Goal: Find specific page/section: Find specific page/section

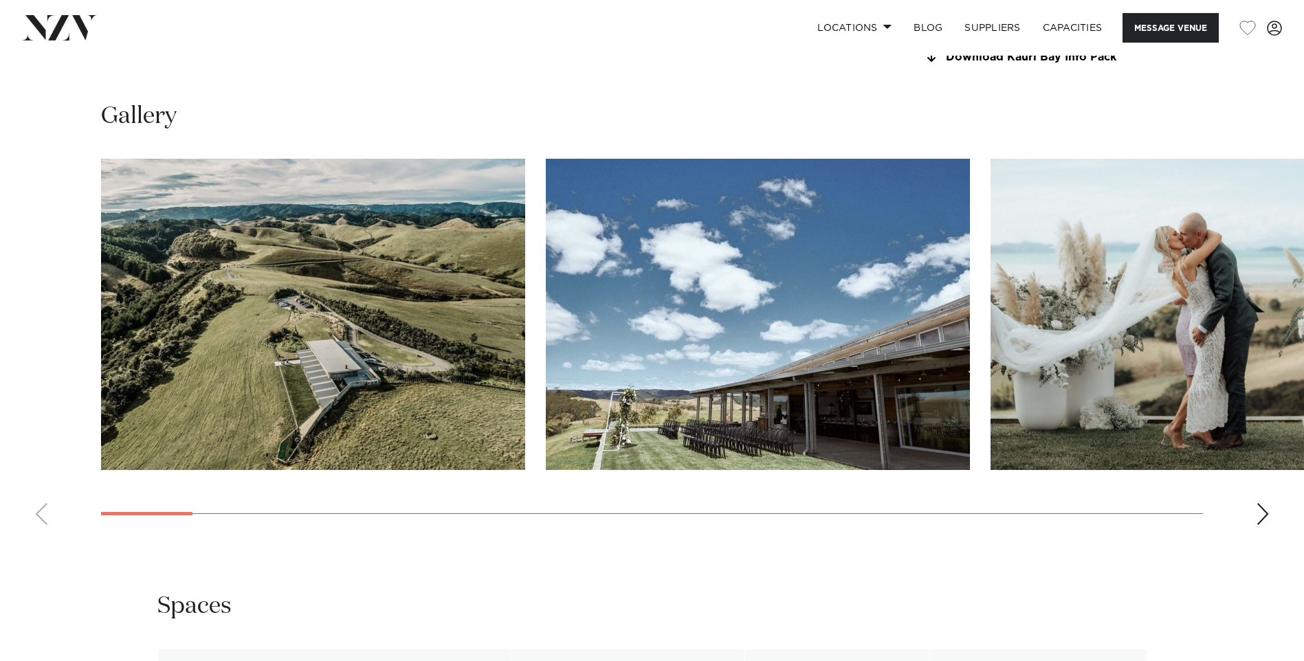
scroll to position [1345, 0]
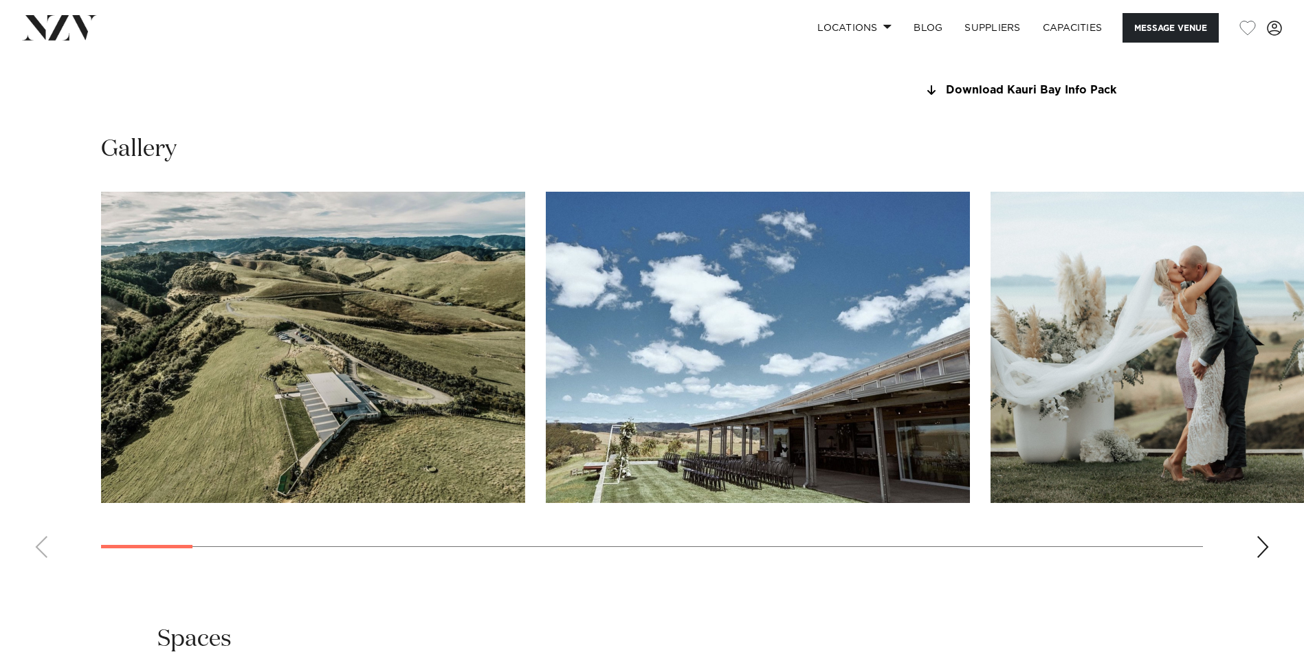
click at [1251, 544] on swiper-container at bounding box center [652, 380] width 1304 height 377
click at [1262, 544] on div "Next slide" at bounding box center [1263, 547] width 14 height 22
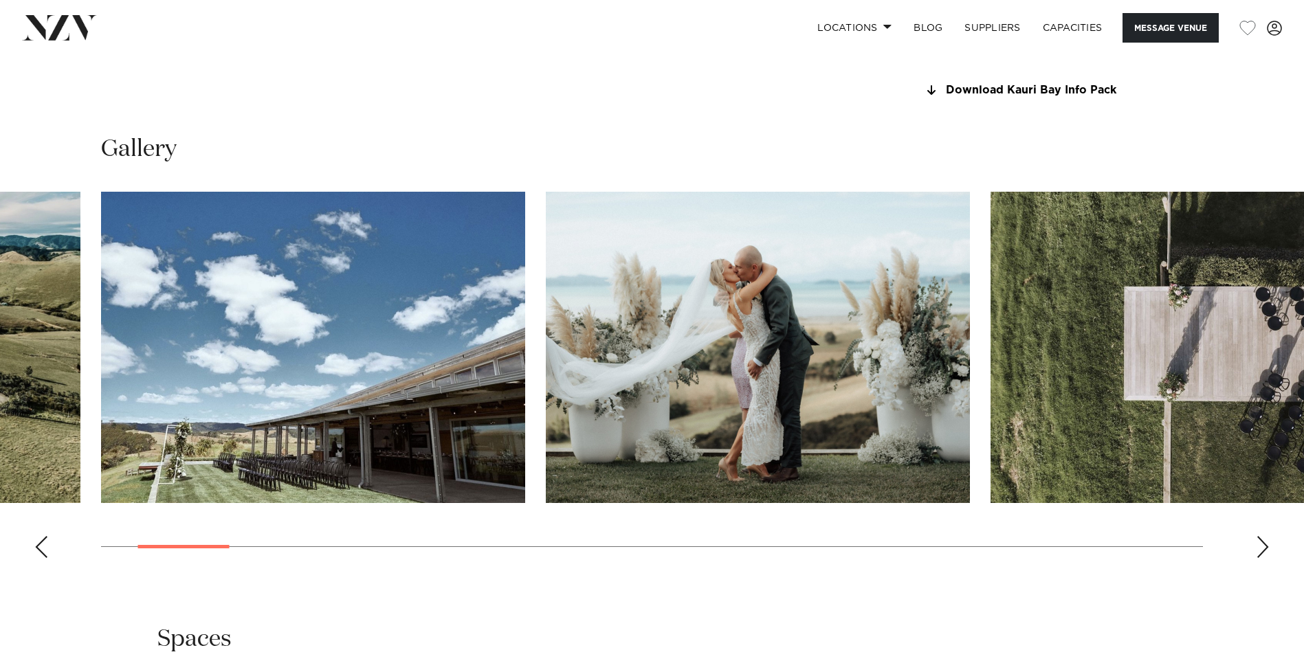
click at [1262, 544] on div "Next slide" at bounding box center [1263, 547] width 14 height 22
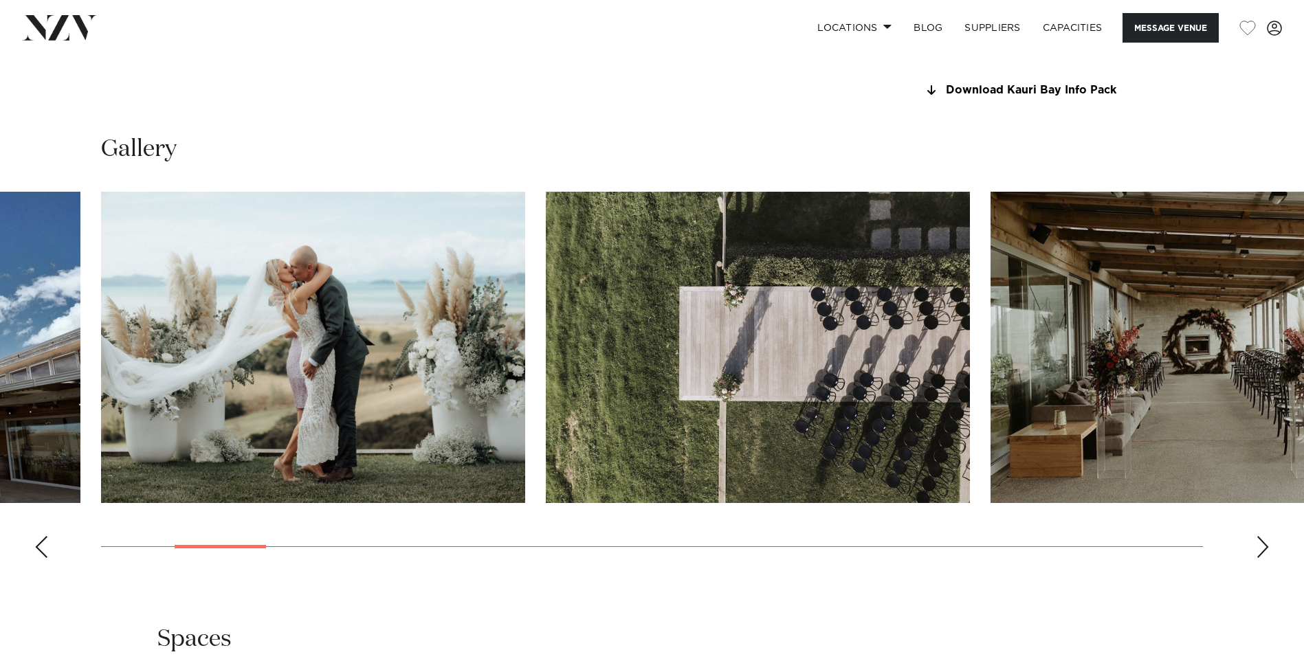
click at [1262, 544] on div "Next slide" at bounding box center [1263, 547] width 14 height 22
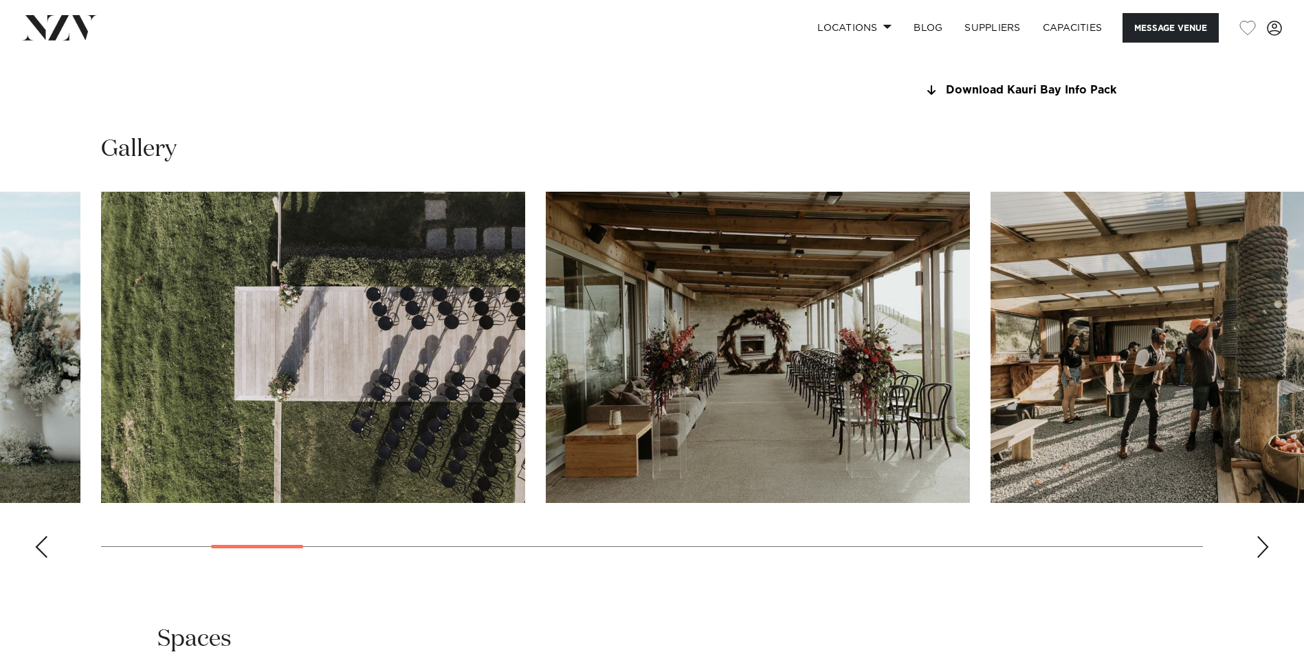
click at [1262, 544] on div "Next slide" at bounding box center [1263, 547] width 14 height 22
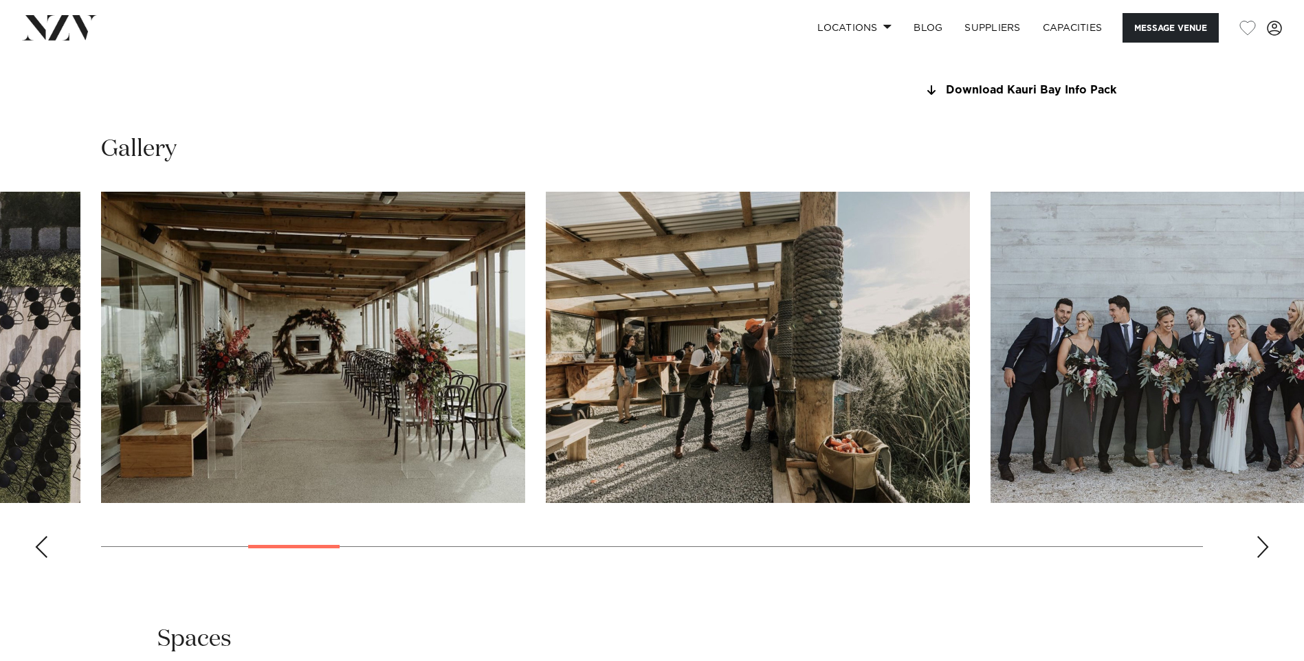
click at [1262, 544] on div "Next slide" at bounding box center [1263, 547] width 14 height 22
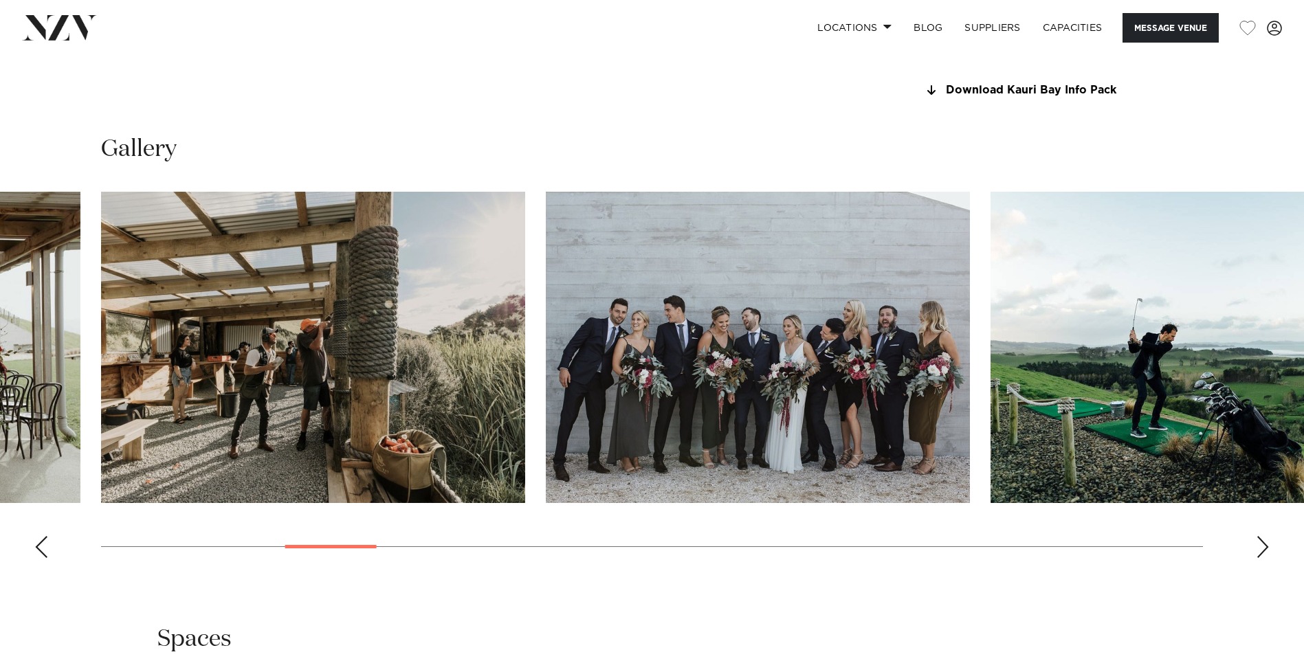
click at [1262, 544] on div "Next slide" at bounding box center [1263, 547] width 14 height 22
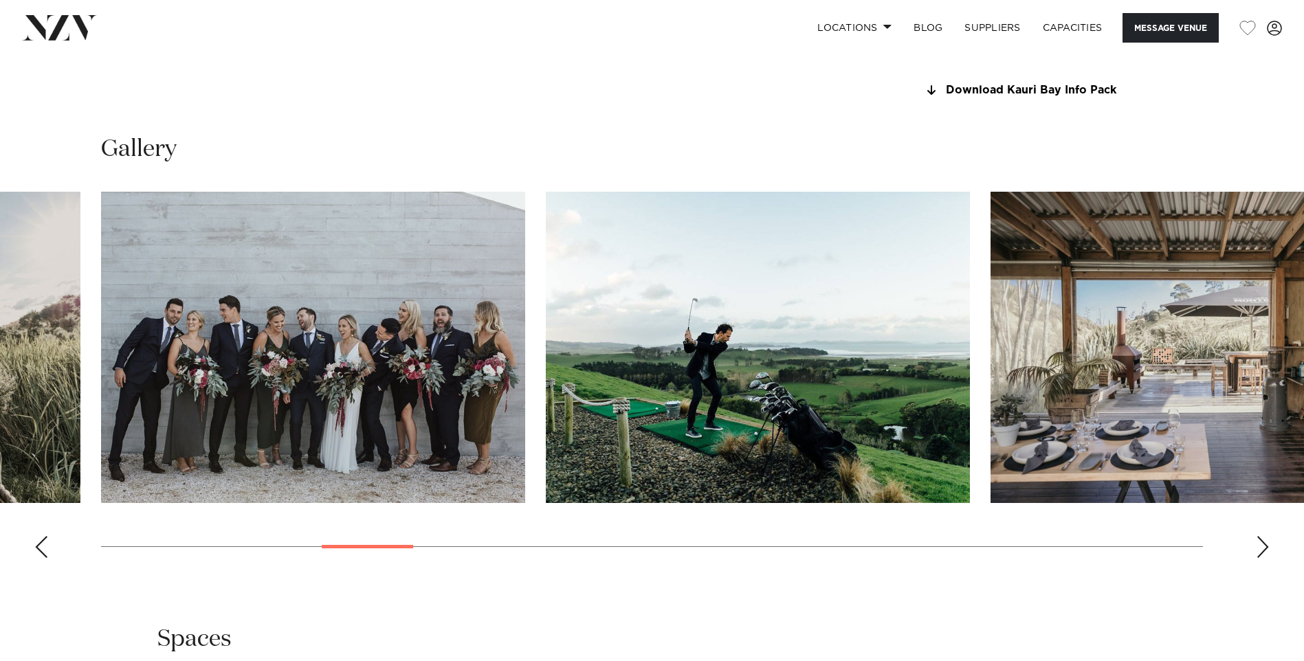
click at [1262, 544] on div "Next slide" at bounding box center [1263, 547] width 14 height 22
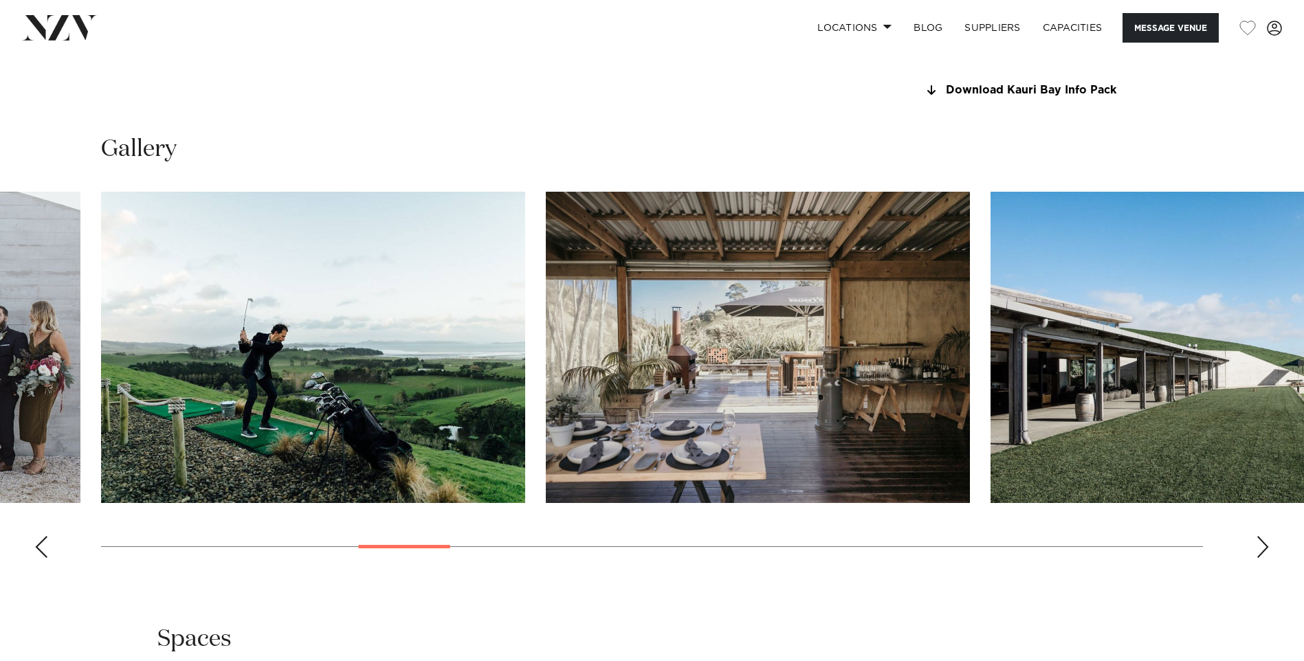
click at [1258, 544] on div "Next slide" at bounding box center [1263, 547] width 14 height 22
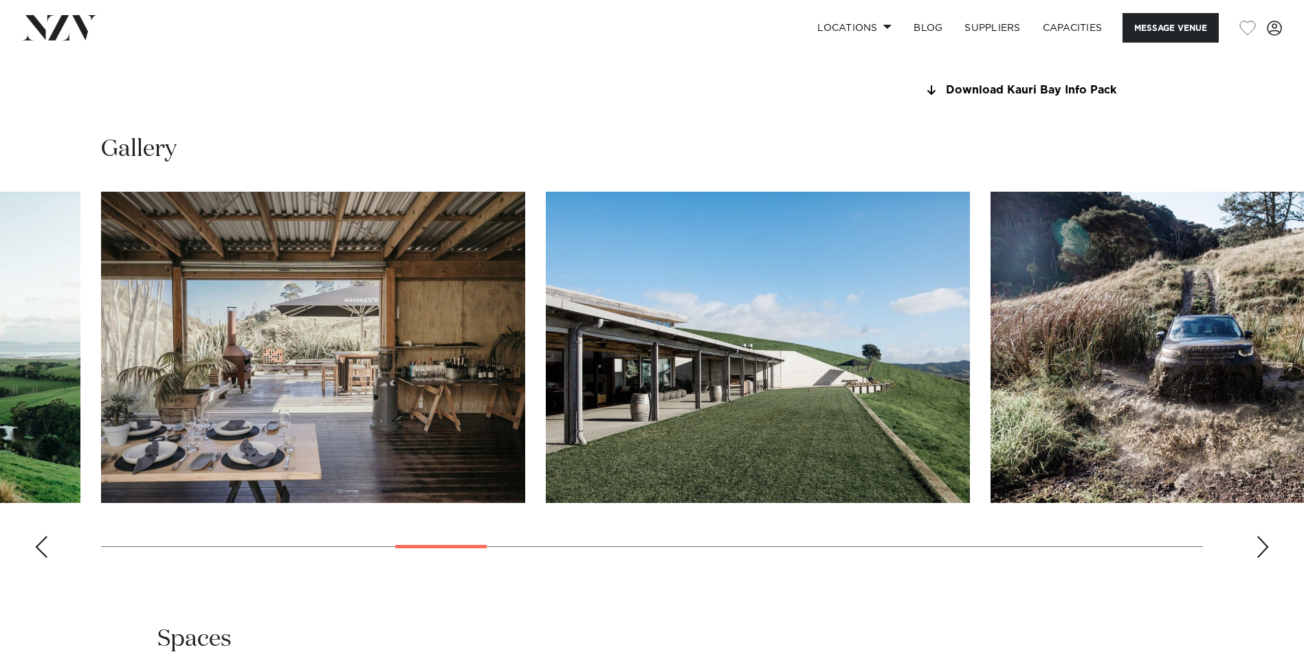
click at [1259, 542] on div "Next slide" at bounding box center [1263, 547] width 14 height 22
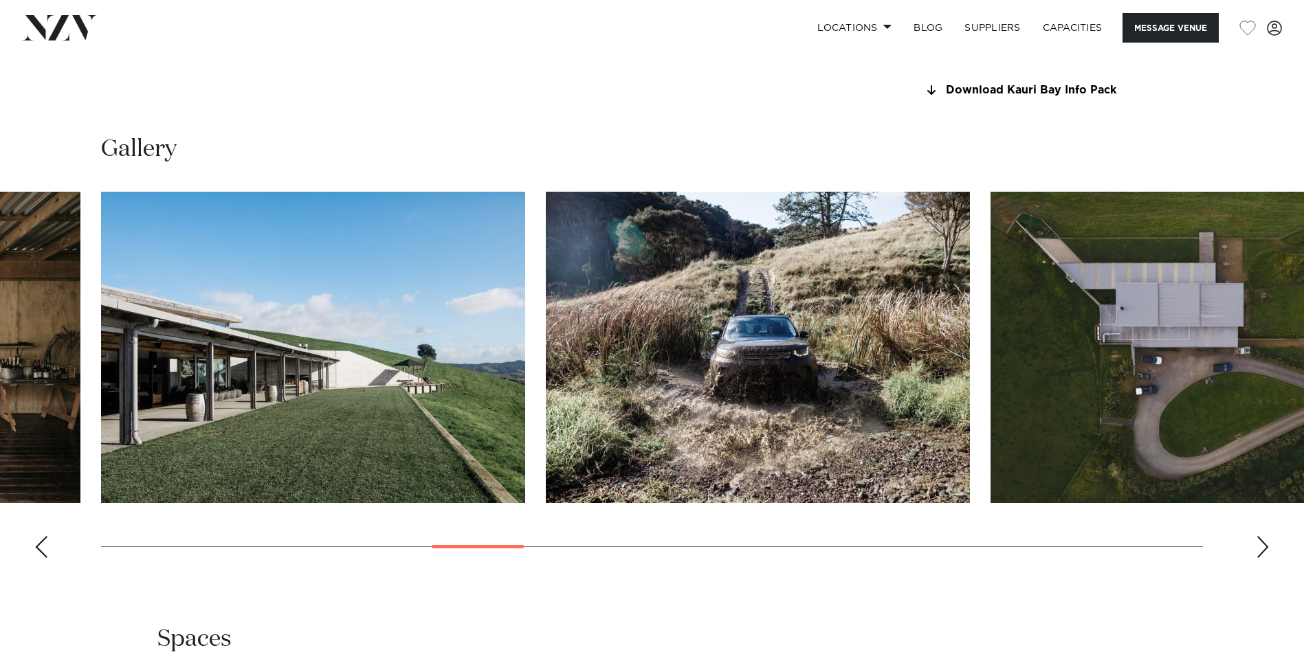
click at [1257, 545] on div "Next slide" at bounding box center [1263, 547] width 14 height 22
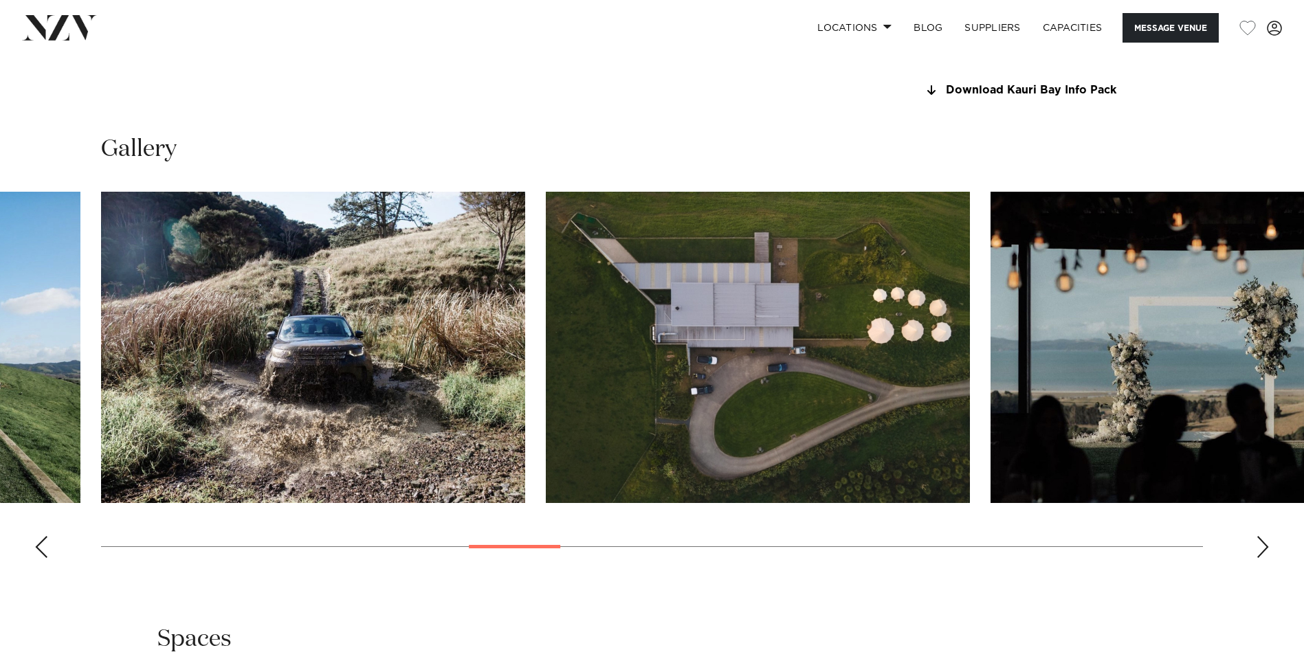
click at [1257, 545] on div "Next slide" at bounding box center [1263, 547] width 14 height 22
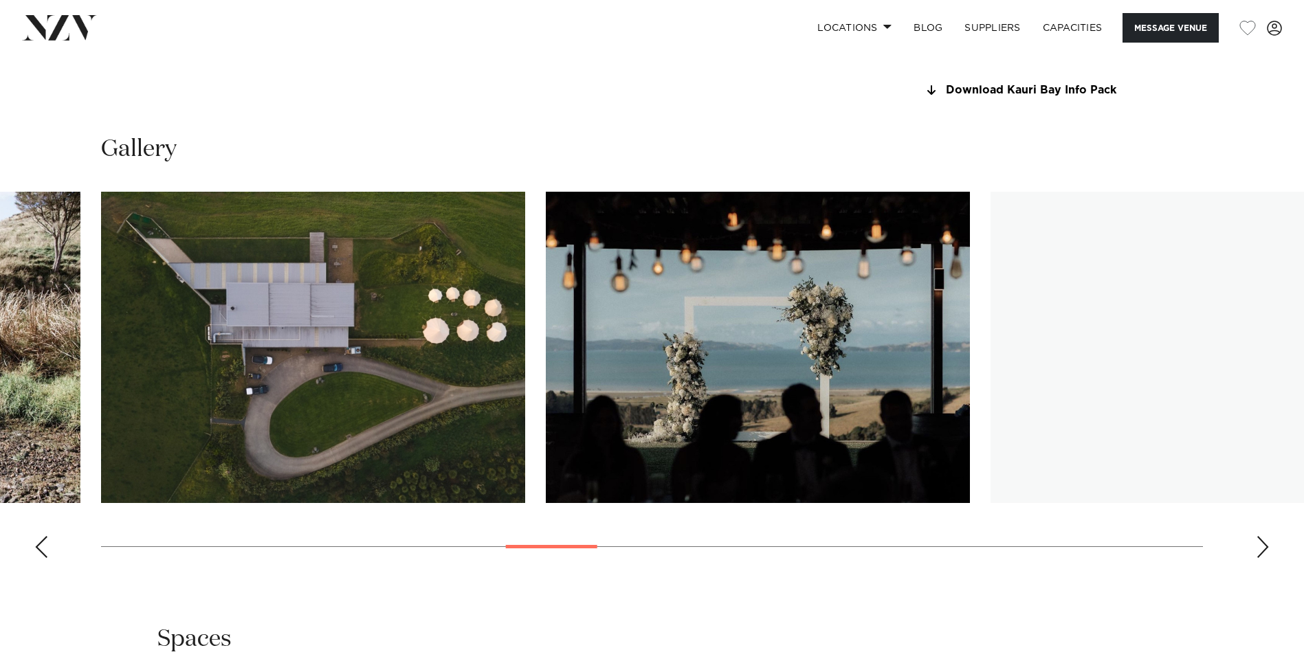
click at [1257, 545] on div "Next slide" at bounding box center [1263, 547] width 14 height 22
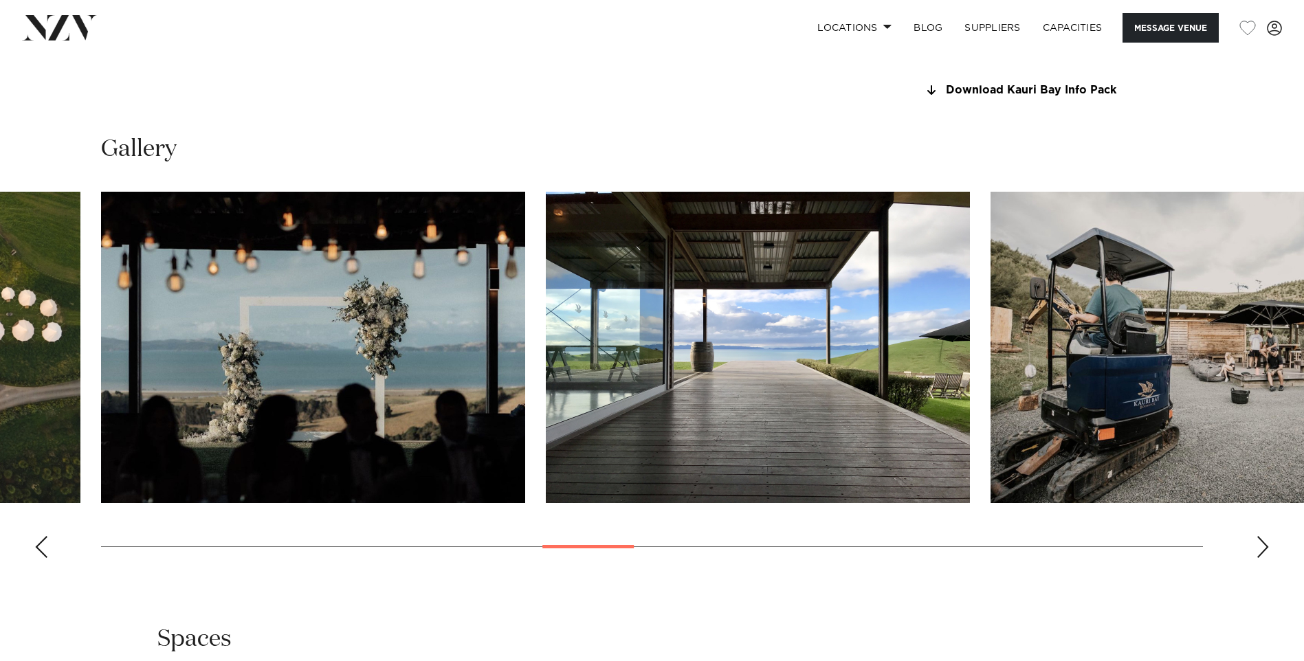
click at [1257, 545] on div "Next slide" at bounding box center [1263, 547] width 14 height 22
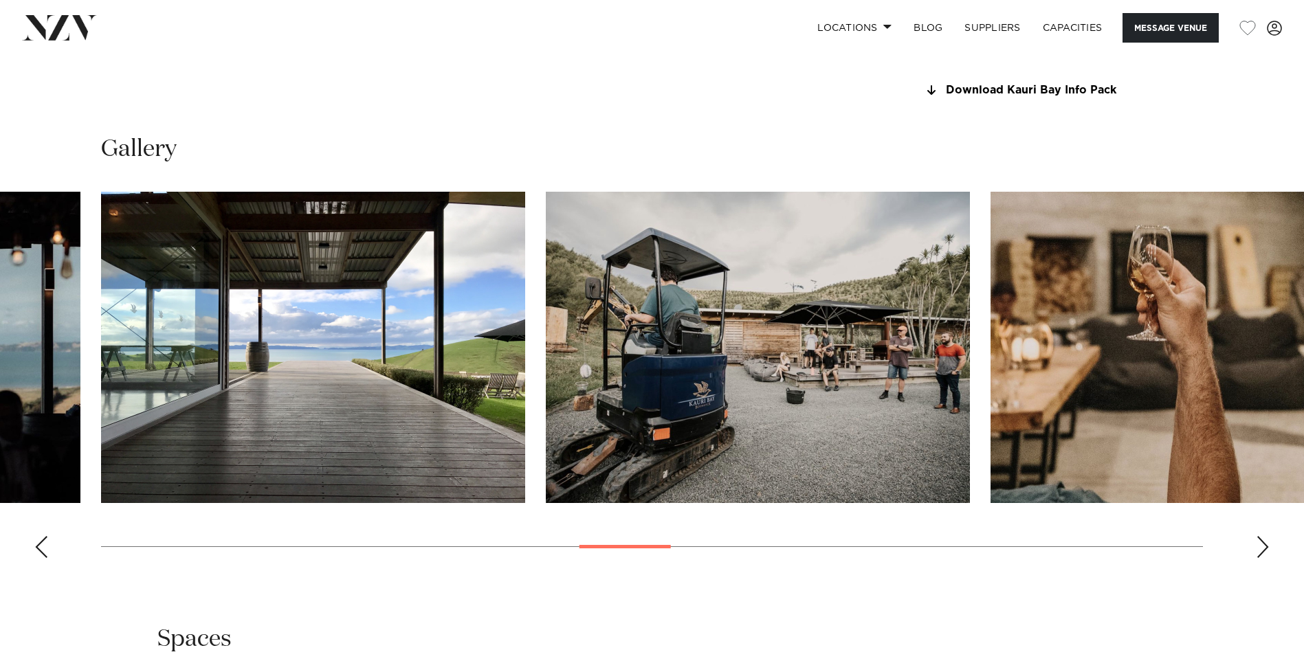
click at [1257, 545] on div "Next slide" at bounding box center [1263, 547] width 14 height 22
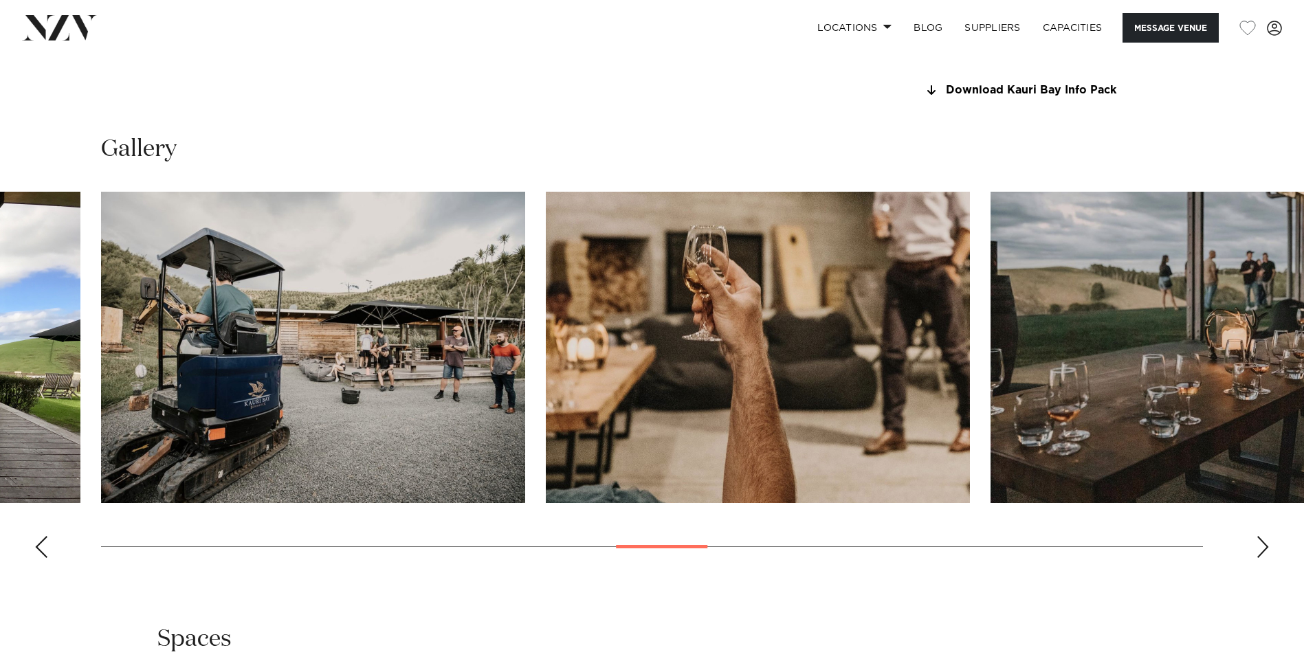
click at [1257, 545] on div "Next slide" at bounding box center [1263, 547] width 14 height 22
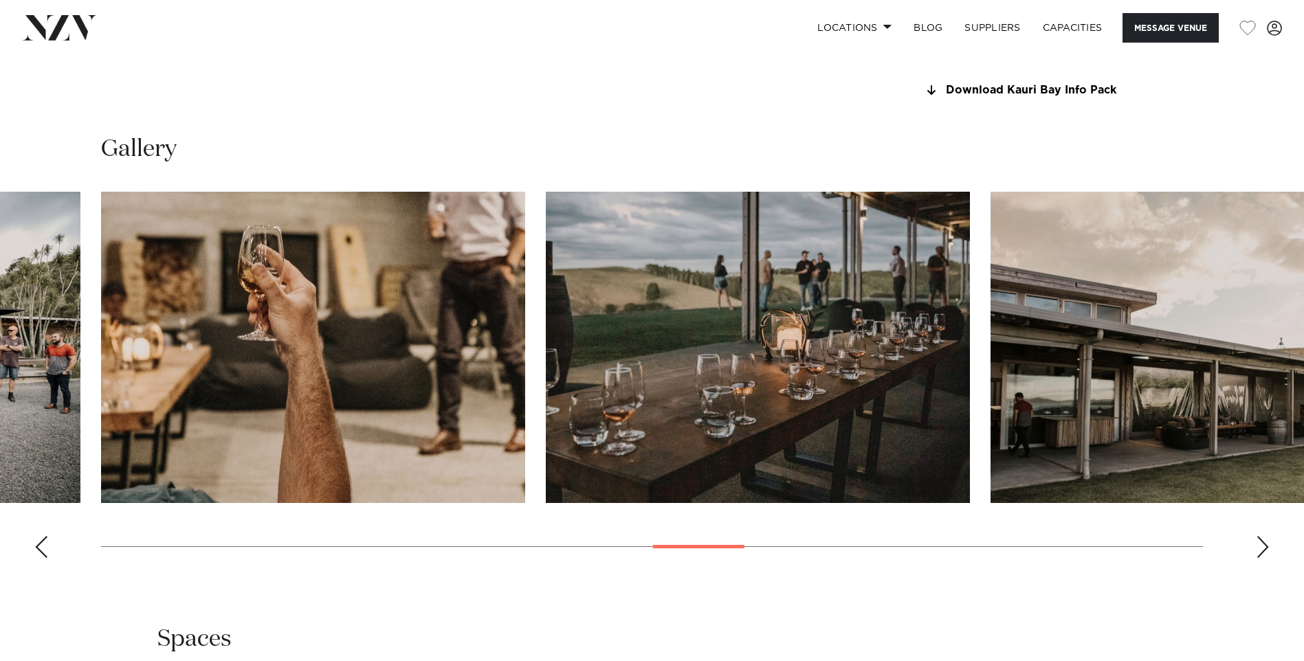
click at [1257, 545] on div "Next slide" at bounding box center [1263, 547] width 14 height 22
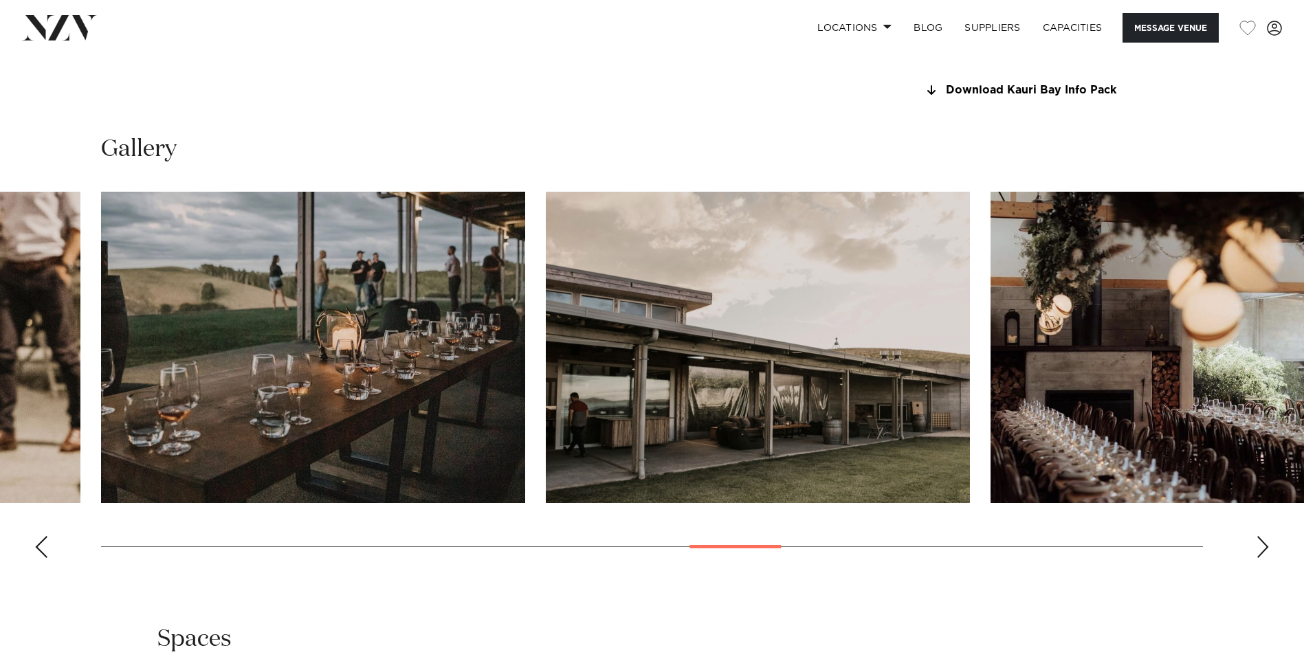
click at [1257, 545] on div "Next slide" at bounding box center [1263, 547] width 14 height 22
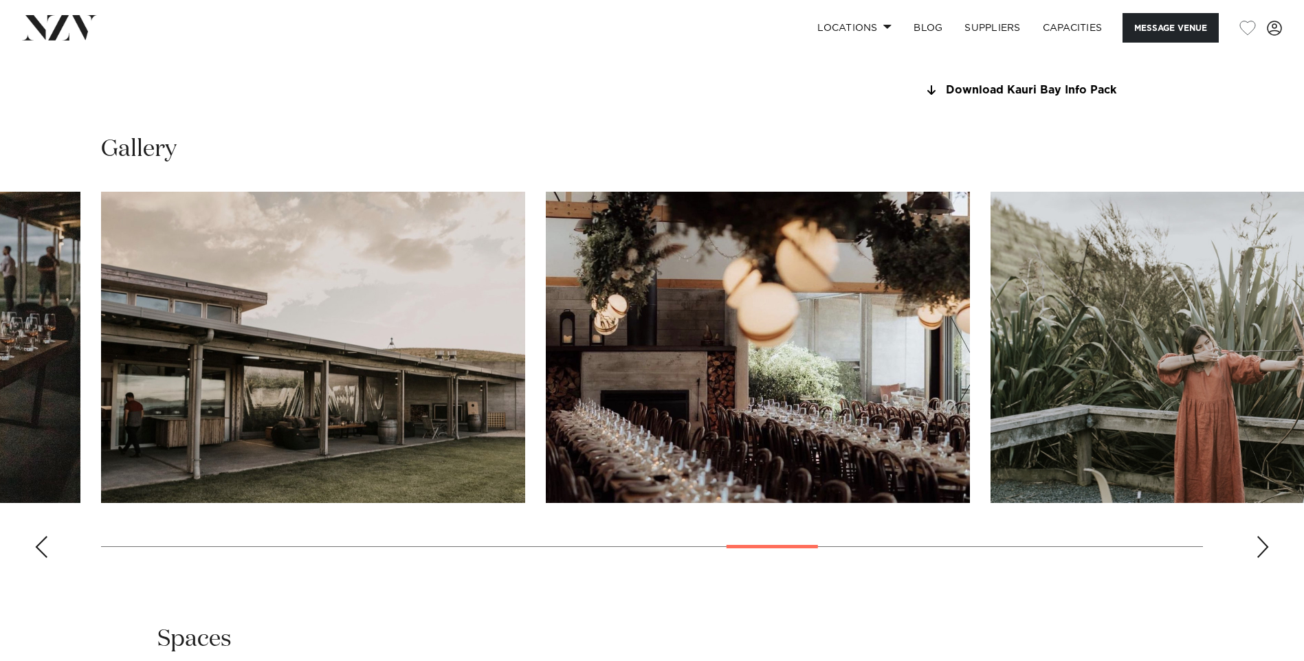
click at [1257, 545] on div "Next slide" at bounding box center [1263, 547] width 14 height 22
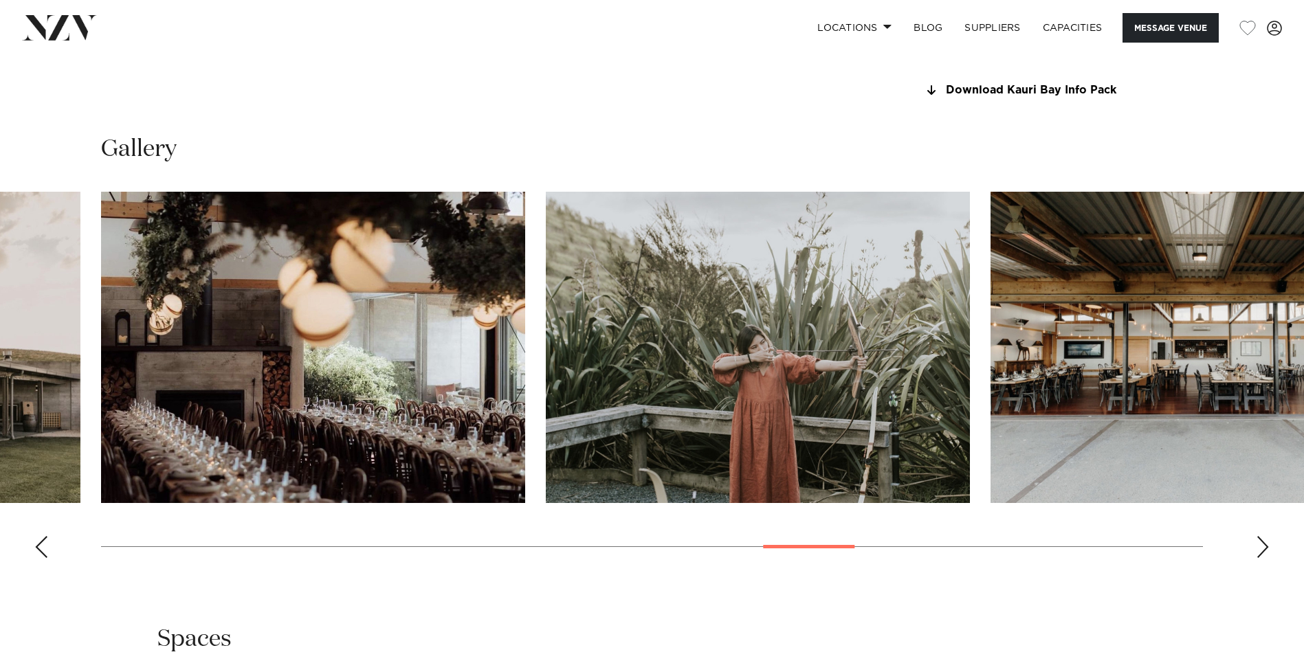
click at [1257, 545] on div "Next slide" at bounding box center [1263, 547] width 14 height 22
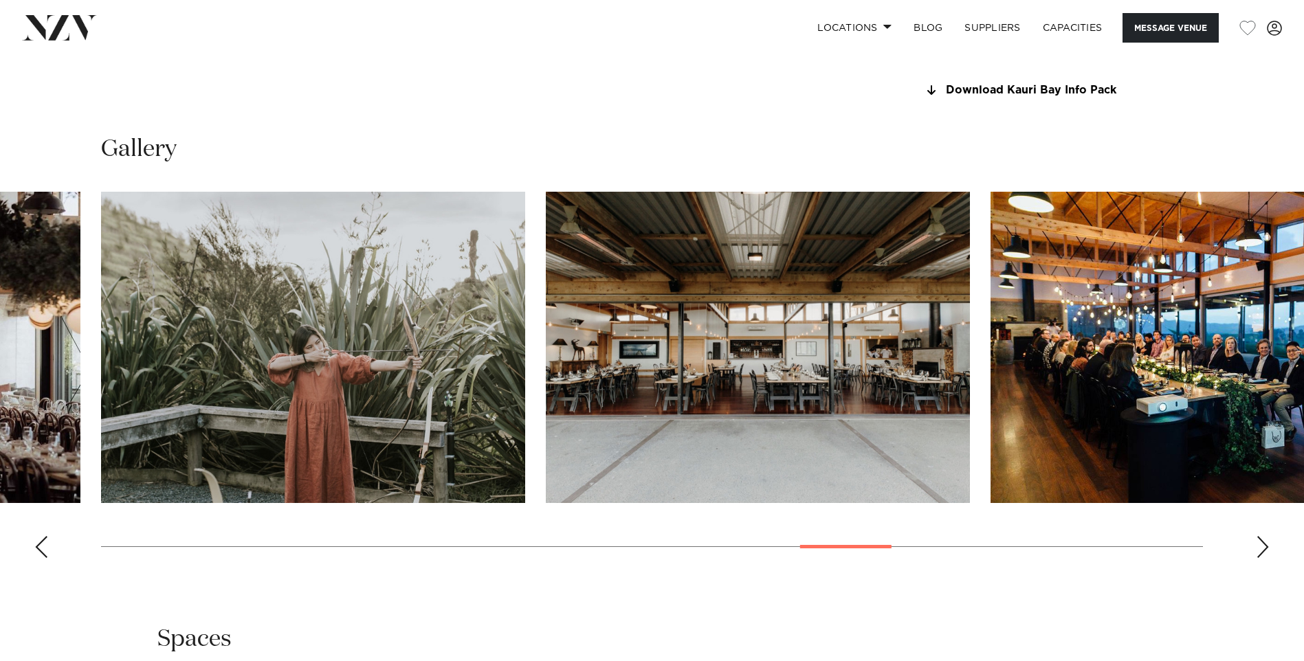
click at [1257, 545] on div "Next slide" at bounding box center [1263, 547] width 14 height 22
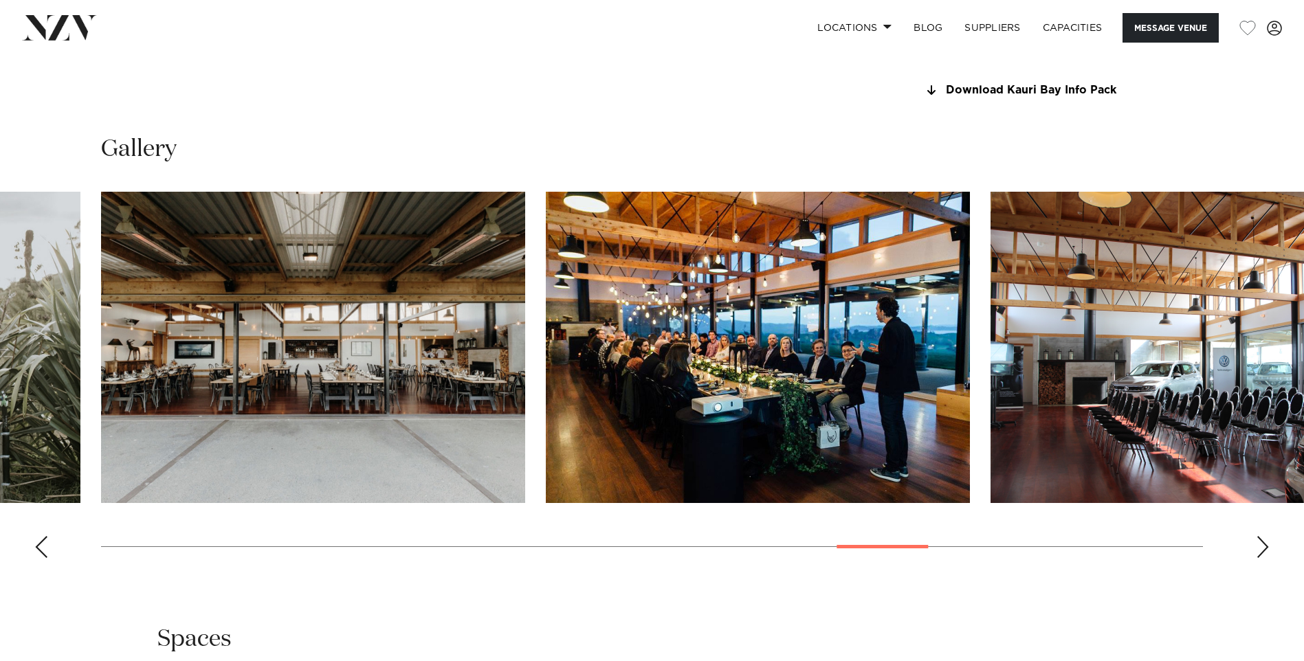
click at [1257, 545] on div "Next slide" at bounding box center [1263, 547] width 14 height 22
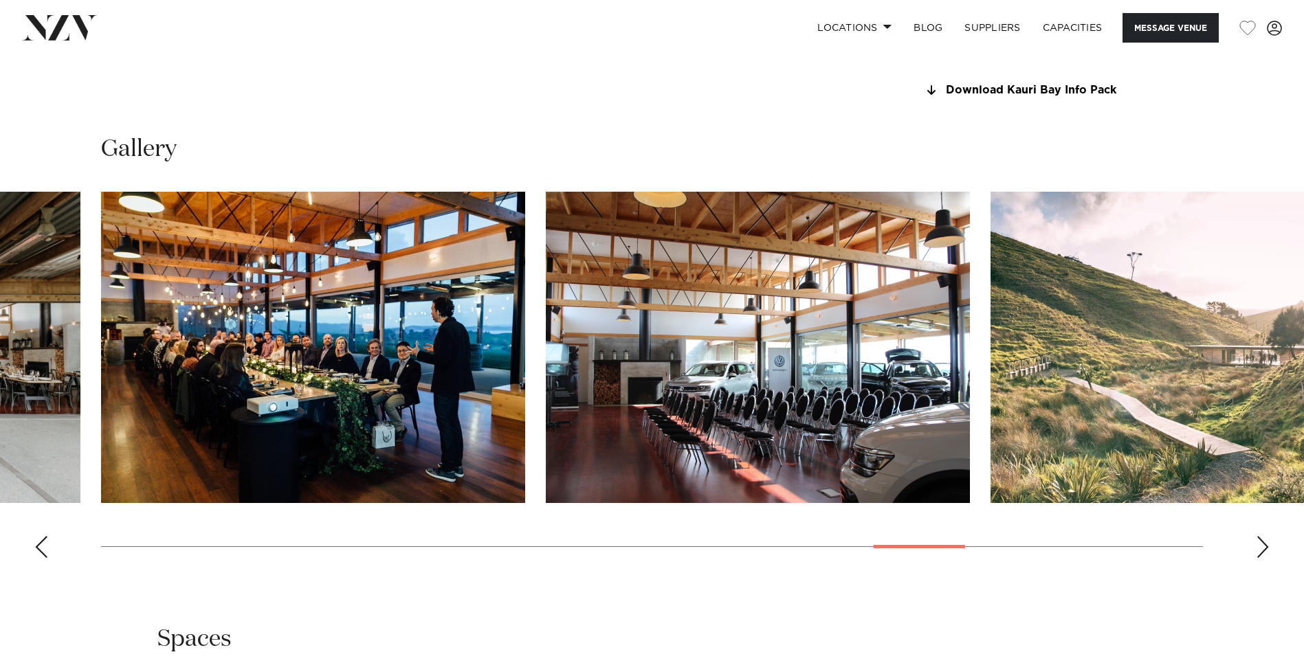
click at [1257, 545] on div "Next slide" at bounding box center [1263, 547] width 14 height 22
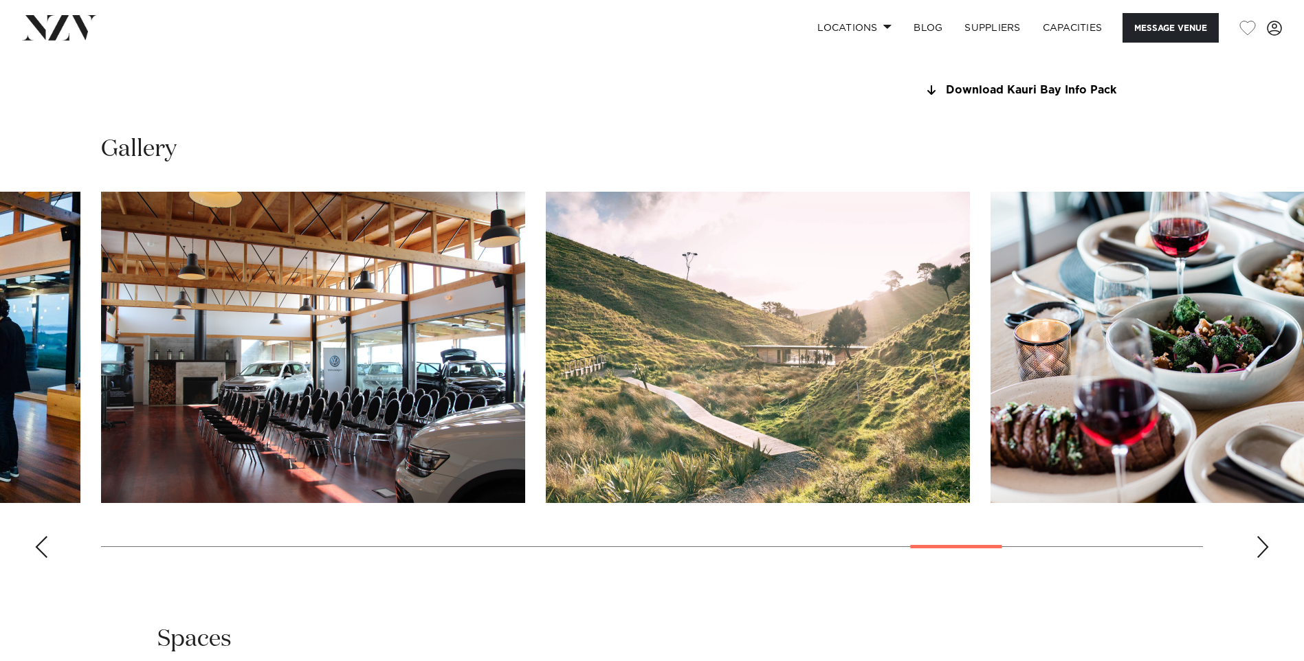
click at [1257, 545] on div "Next slide" at bounding box center [1263, 547] width 14 height 22
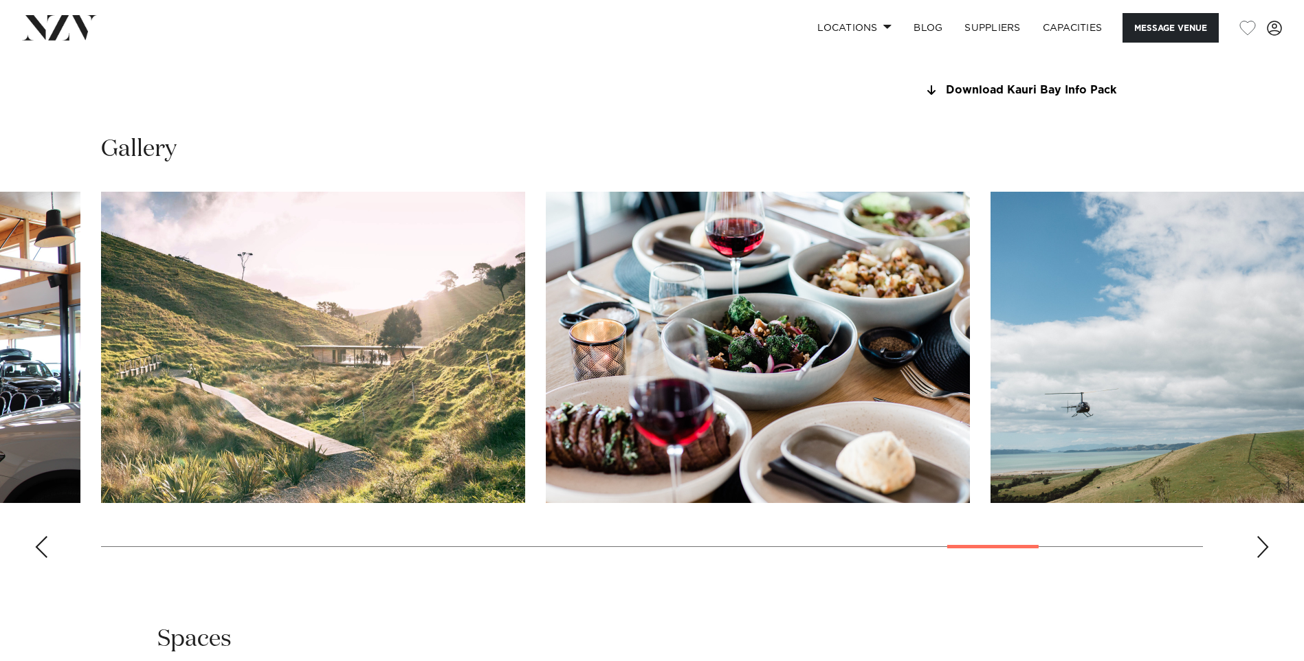
click at [1257, 545] on div "Next slide" at bounding box center [1263, 547] width 14 height 22
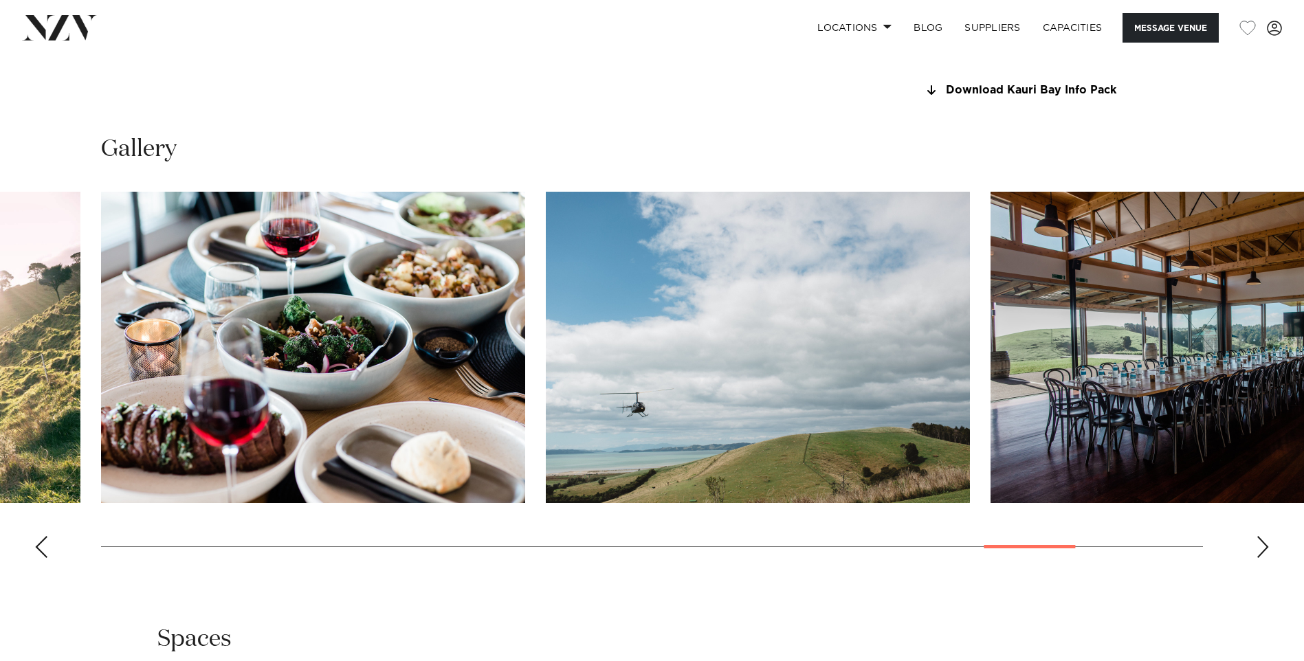
click at [1257, 545] on div "Next slide" at bounding box center [1263, 547] width 14 height 22
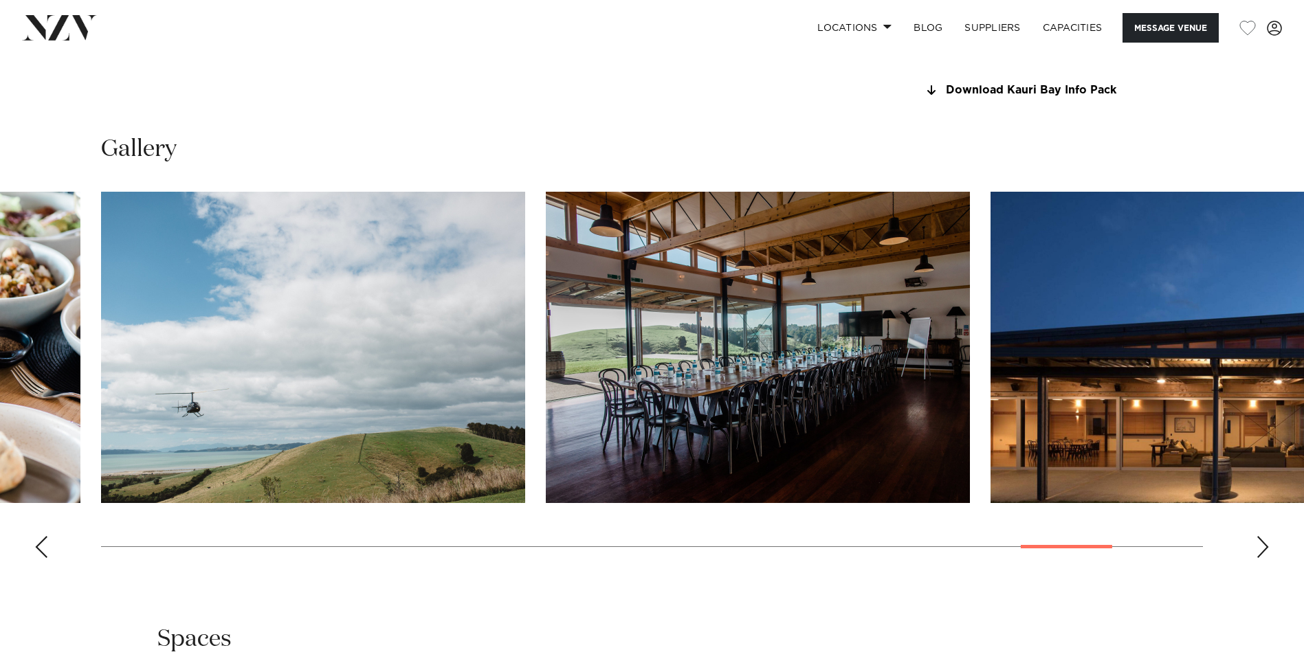
click at [1257, 545] on div "Next slide" at bounding box center [1263, 547] width 14 height 22
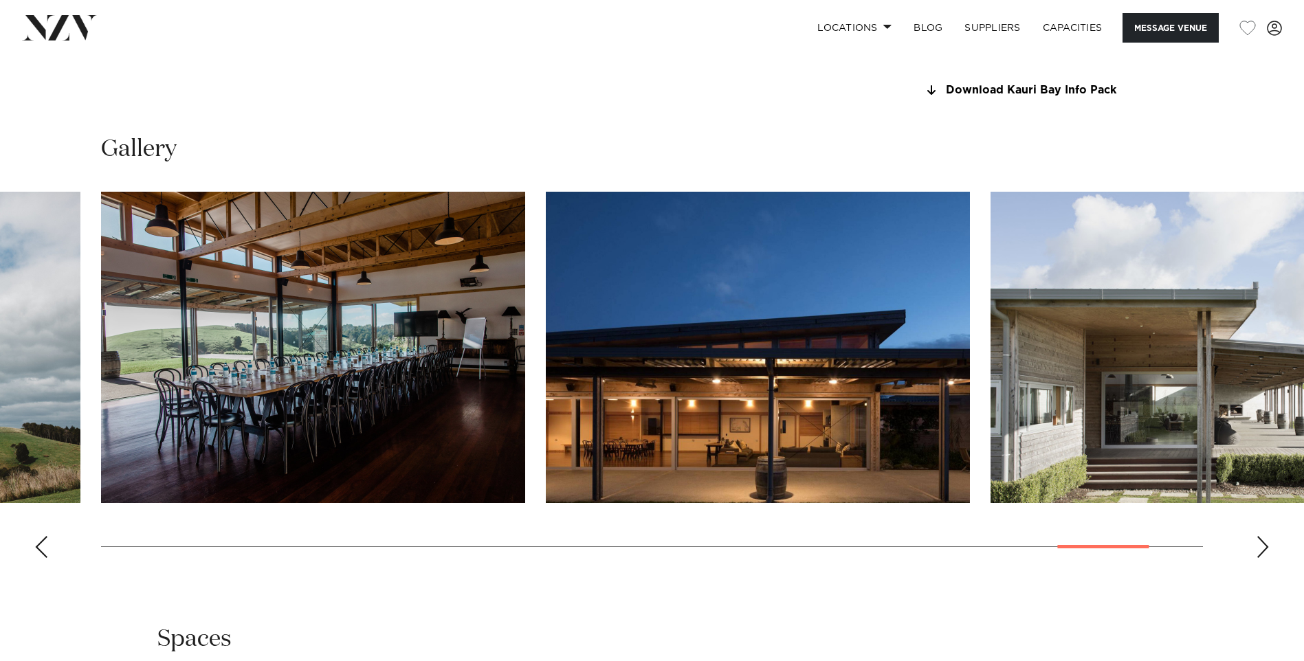
click at [1257, 545] on div "Next slide" at bounding box center [1263, 547] width 14 height 22
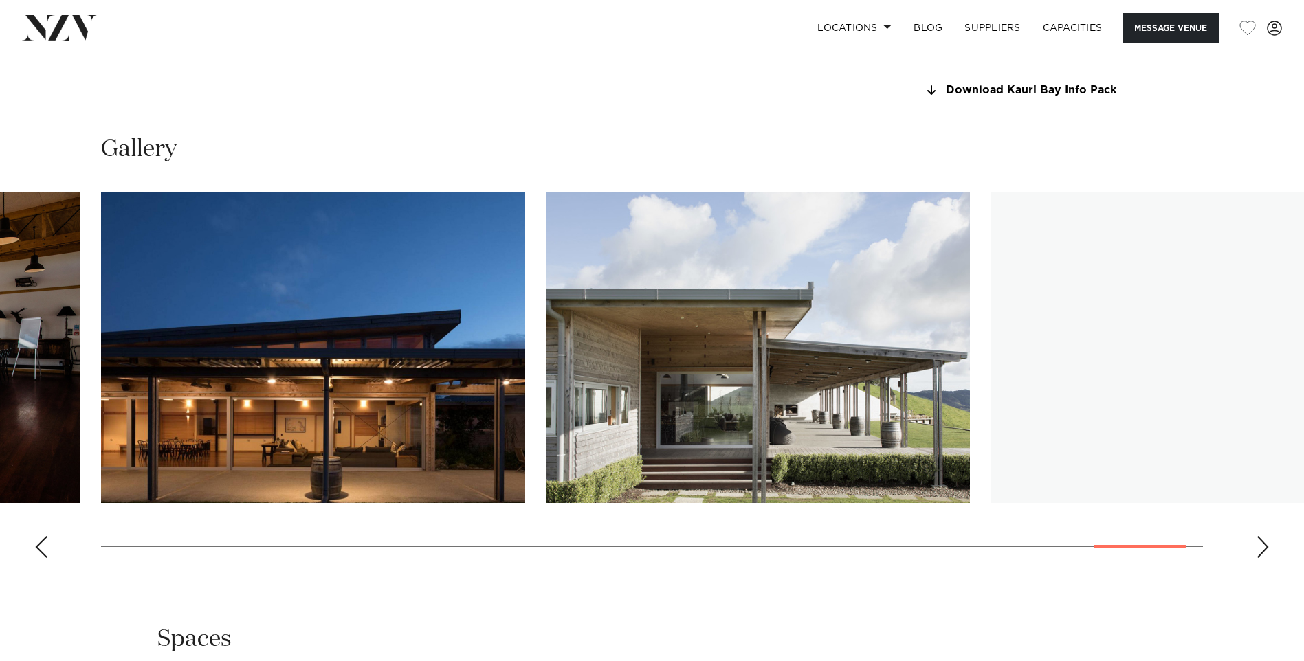
click at [1257, 545] on div "Next slide" at bounding box center [1263, 547] width 14 height 22
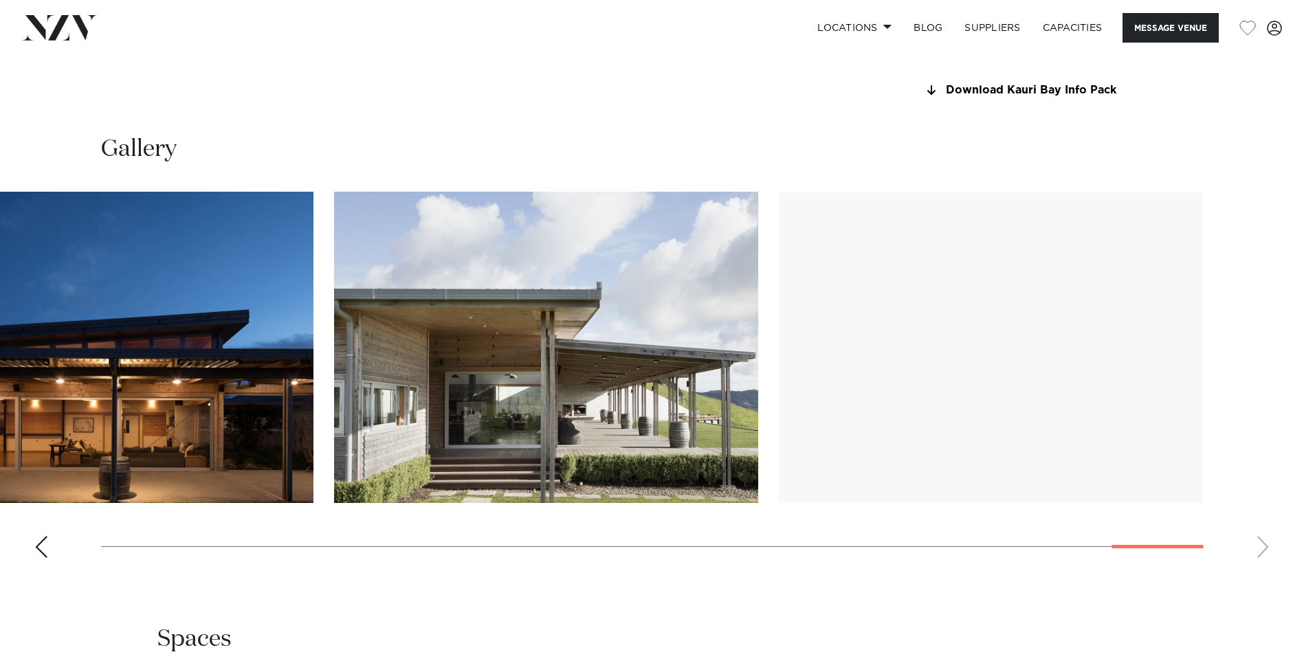
click at [1257, 545] on swiper-container at bounding box center [652, 380] width 1304 height 377
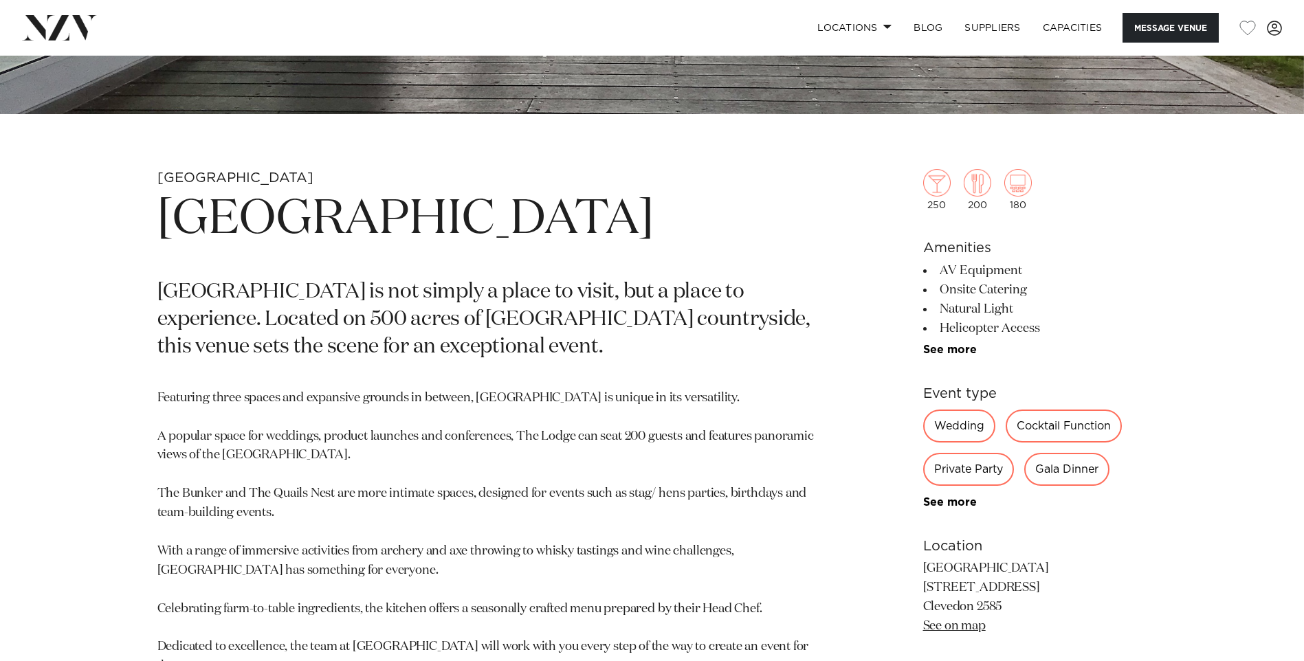
scroll to position [658, 0]
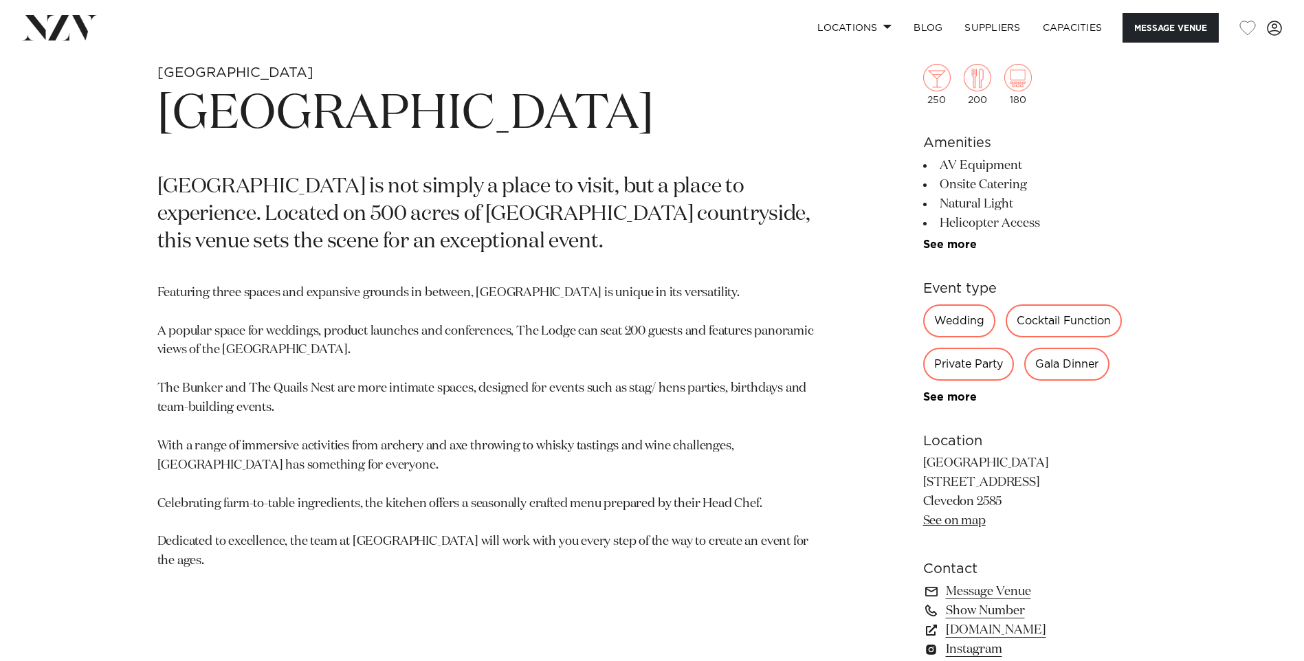
click at [959, 319] on div "Wedding" at bounding box center [959, 320] width 72 height 33
click at [985, 376] on div "Private Party" at bounding box center [968, 364] width 91 height 33
drag, startPoint x: 1126, startPoint y: 353, endPoint x: 1115, endPoint y: 348, distance: 12.3
click at [1126, 353] on div "Wedding Cocktail Function Private Party Gala Dinner Awards Night Workshop Confe…" at bounding box center [1035, 353] width 224 height 99
click at [1030, 313] on div "Cocktail Function" at bounding box center [1063, 320] width 116 height 33
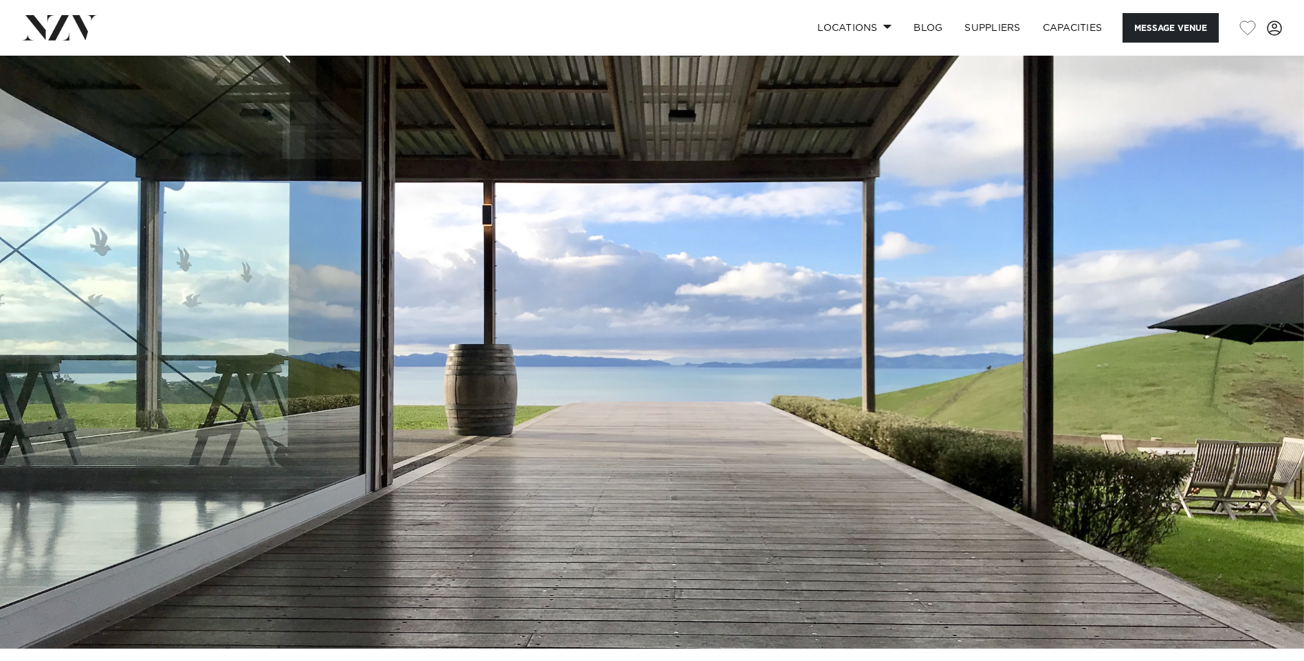
scroll to position [0, 0]
